Goal: Download file/media

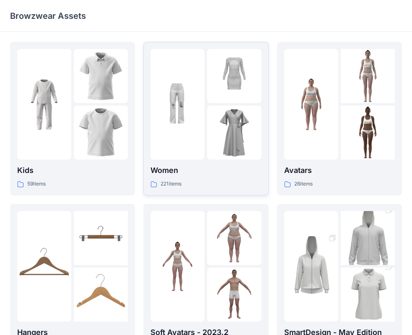
click at [172, 121] on img at bounding box center [177, 104] width 54 height 54
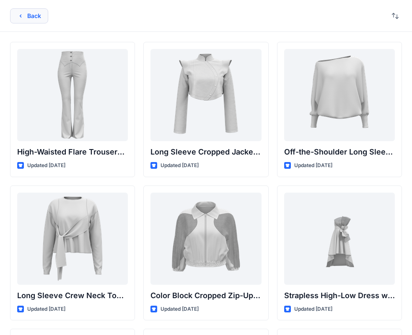
click at [31, 14] on button "Back" at bounding box center [29, 15] width 38 height 15
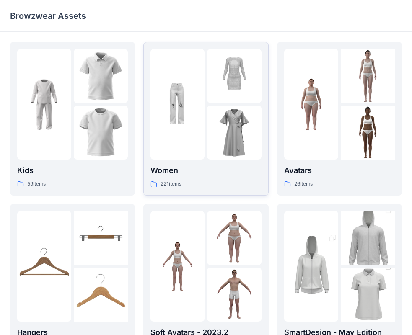
click at [199, 133] on div at bounding box center [177, 104] width 54 height 111
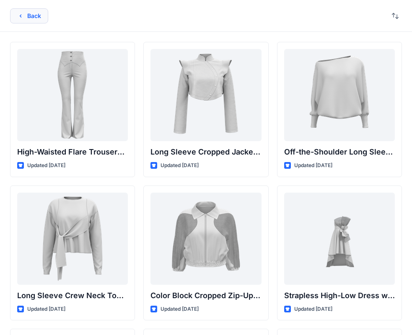
click at [23, 16] on icon "button" at bounding box center [20, 16] width 7 height 7
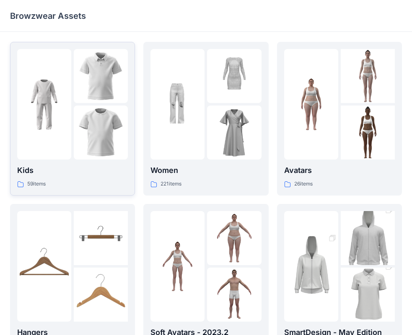
click at [55, 80] on img at bounding box center [44, 104] width 54 height 54
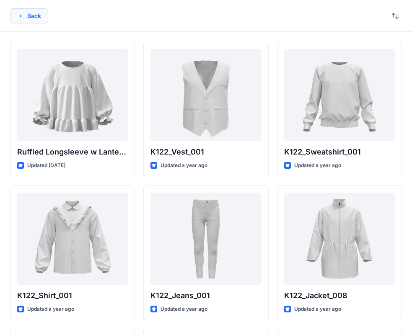
click at [38, 14] on button "Back" at bounding box center [29, 15] width 38 height 15
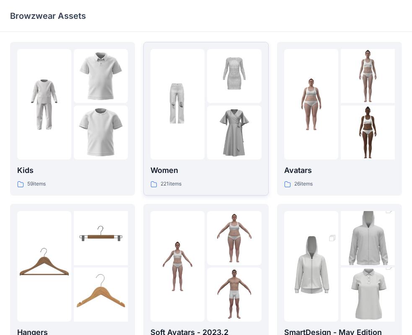
click at [221, 118] on img at bounding box center [234, 133] width 54 height 54
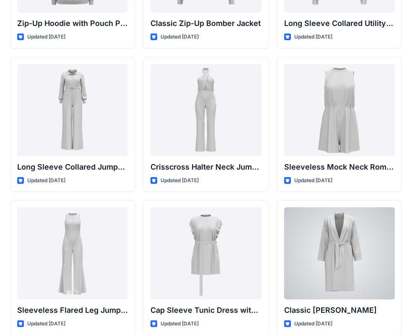
scroll to position [1801, 0]
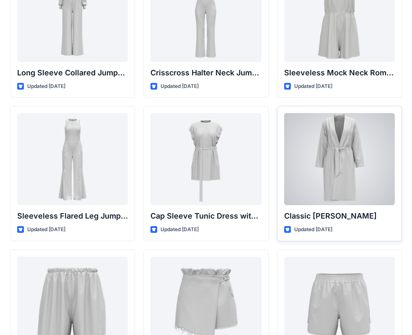
click at [369, 184] on div at bounding box center [339, 159] width 111 height 92
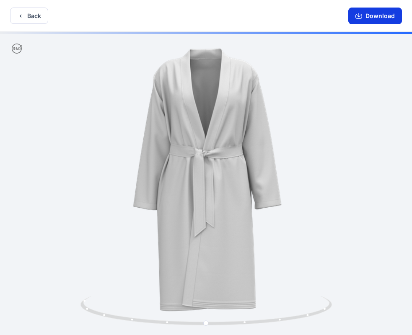
click at [373, 13] on button "Download" at bounding box center [375, 16] width 54 height 17
